Goal: Find specific page/section: Find specific page/section

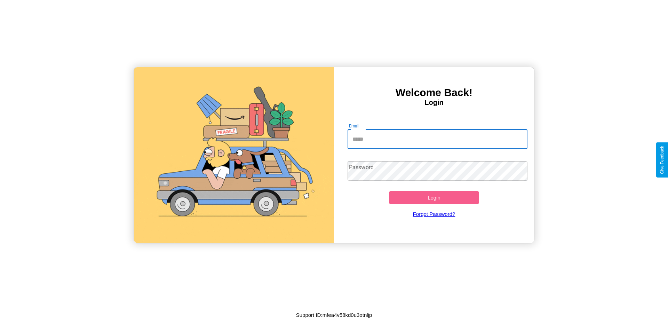
click at [437, 139] on input "Email" at bounding box center [438, 138] width 180 height 19
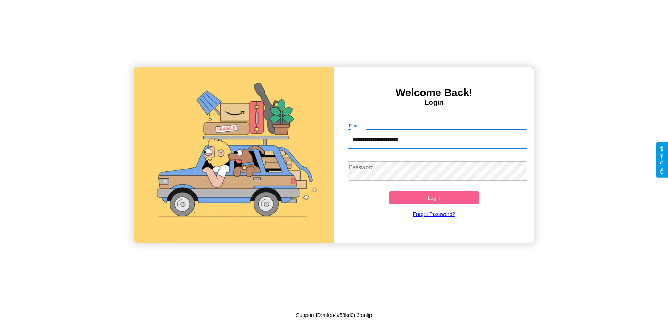
type input "**********"
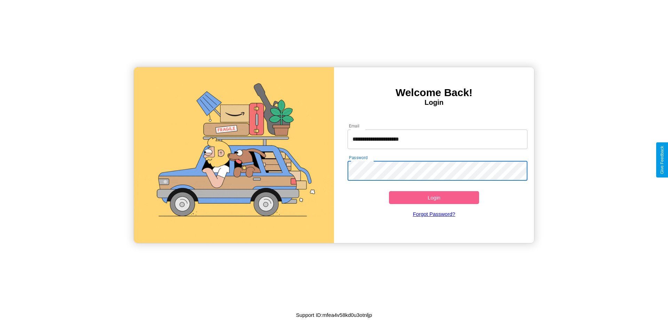
click at [434, 197] on button "Login" at bounding box center [434, 197] width 90 height 13
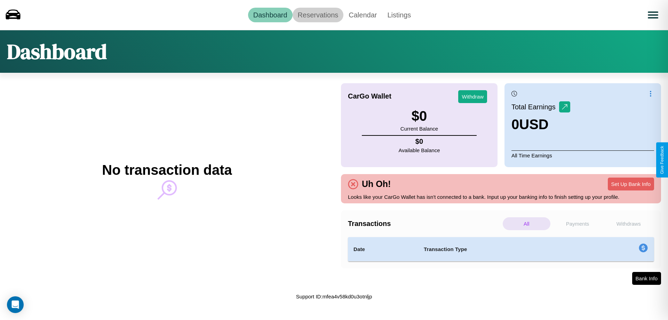
click at [318, 15] on link "Reservations" at bounding box center [318, 15] width 51 height 15
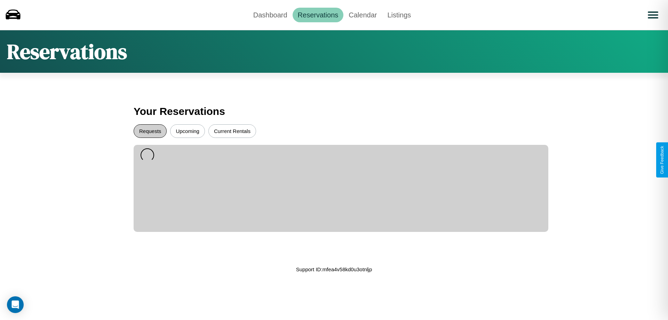
click at [150, 131] on button "Requests" at bounding box center [150, 131] width 33 height 14
click at [232, 131] on button "Current Rentals" at bounding box center [232, 131] width 48 height 14
